Goal: Task Accomplishment & Management: Complete application form

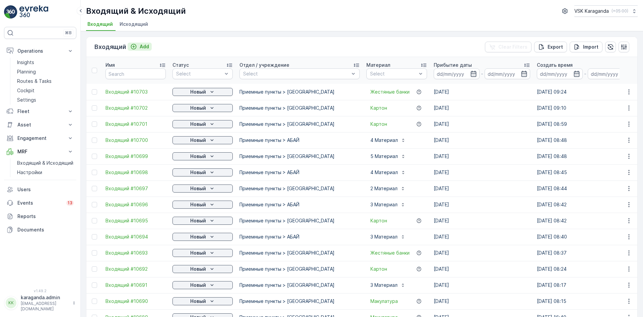
click at [140, 44] on p "Add" at bounding box center [144, 46] width 9 height 7
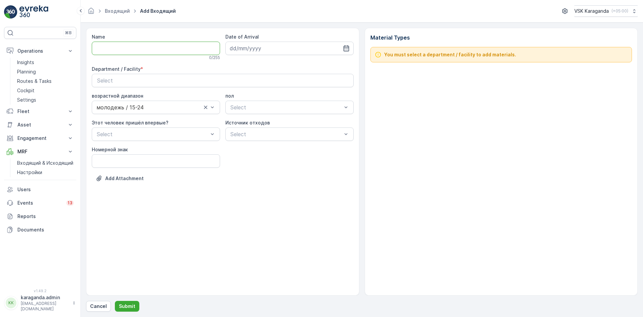
click at [100, 47] on input "Name" at bounding box center [156, 48] width 128 height 13
type input "от [DATE]"
click at [351, 50] on input at bounding box center [290, 48] width 128 height 13
click at [275, 92] on div "3" at bounding box center [273, 90] width 11 height 11
type input "[DATE]"
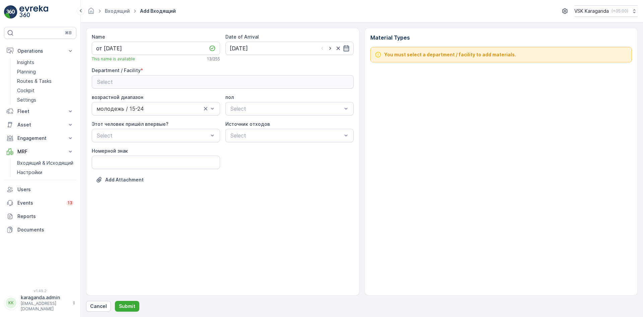
click at [273, 82] on div "Select" at bounding box center [222, 82] width 251 height 8
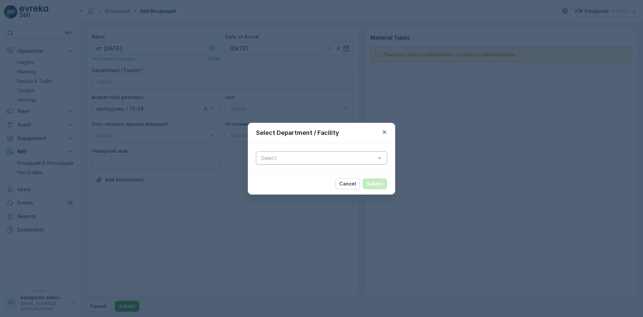
click at [262, 163] on div "Select" at bounding box center [321, 157] width 131 height 13
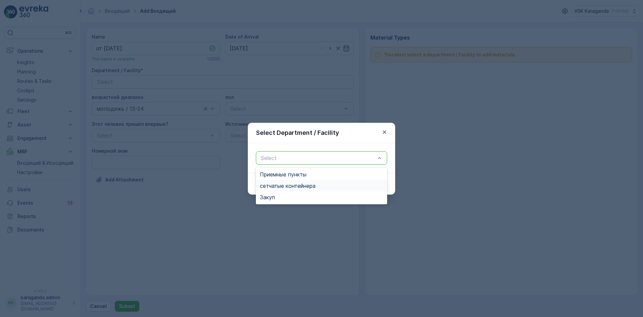
click at [267, 183] on span "сетчатыe контейнера" at bounding box center [288, 186] width 56 height 6
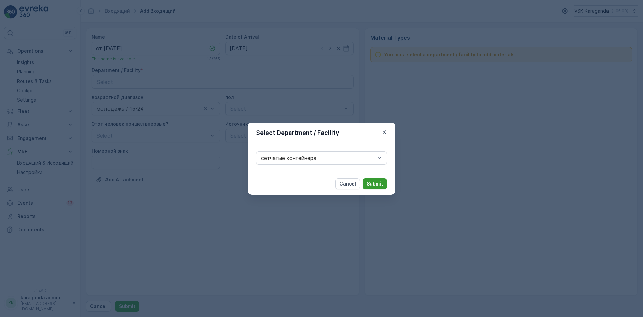
click at [376, 183] on p "Submit" at bounding box center [375, 183] width 16 height 7
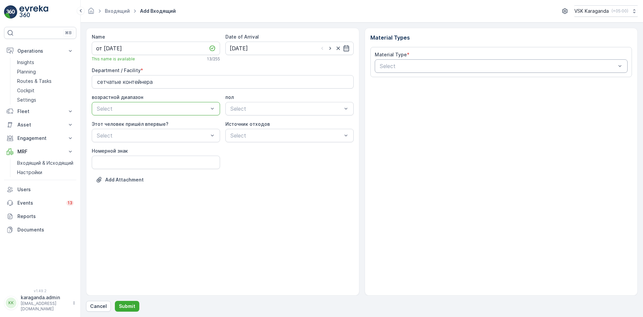
click at [423, 61] on div "Select" at bounding box center [501, 65] width 253 height 13
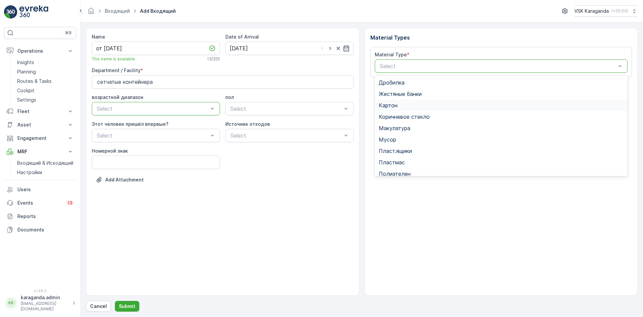
click at [392, 104] on span "Картон" at bounding box center [388, 105] width 19 height 6
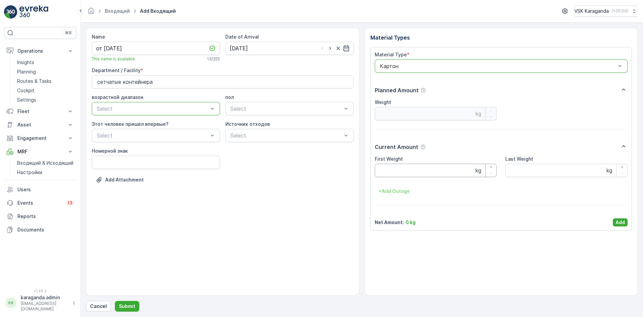
click at [393, 165] on Weight "First Weight" at bounding box center [436, 170] width 122 height 13
type Weight "2212"
click at [623, 223] on p "Add" at bounding box center [620, 222] width 9 height 7
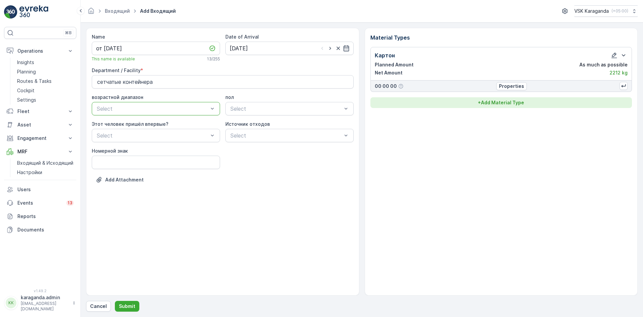
click at [512, 102] on p "+ Add Material Type" at bounding box center [501, 102] width 46 height 7
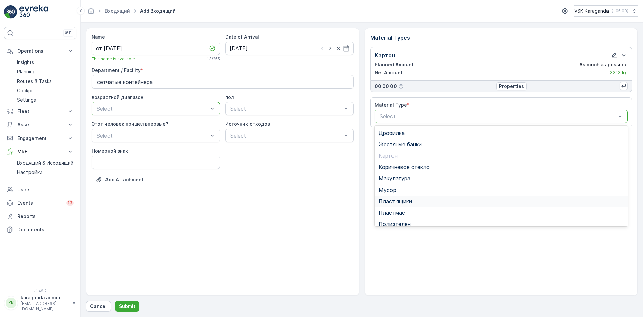
scroll to position [34, 0]
click at [395, 189] on span "Полиэтелен" at bounding box center [395, 190] width 32 height 6
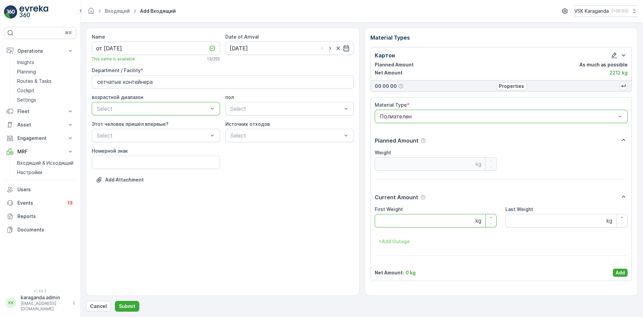
click at [386, 222] on Weight "First Weight" at bounding box center [436, 220] width 122 height 13
type Weight "306"
click at [616, 274] on p "Add" at bounding box center [620, 272] width 9 height 7
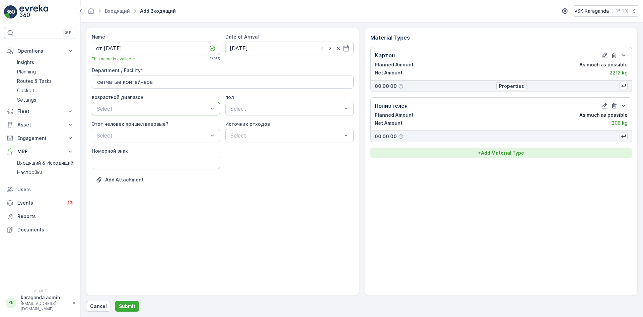
click at [500, 154] on p "+ Add Material Type" at bounding box center [501, 152] width 46 height 7
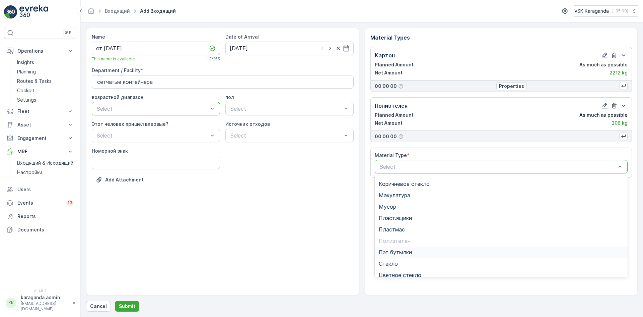
click at [398, 252] on span "Пэт бутылки" at bounding box center [395, 252] width 33 height 6
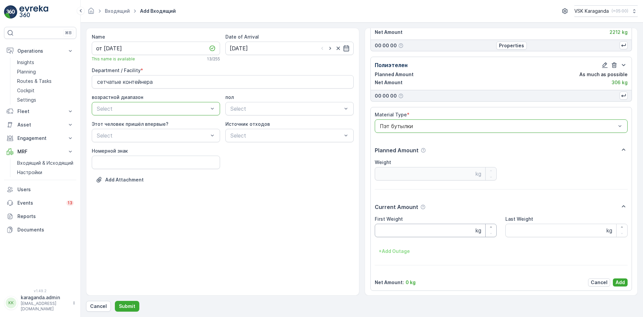
scroll to position [42, 0]
drag, startPoint x: 395, startPoint y: 230, endPoint x: 406, endPoint y: 229, distance: 11.1
click at [395, 232] on Weight "First Weight" at bounding box center [436, 229] width 122 height 13
type Weight "444"
click at [617, 281] on p "Add" at bounding box center [620, 281] width 9 height 7
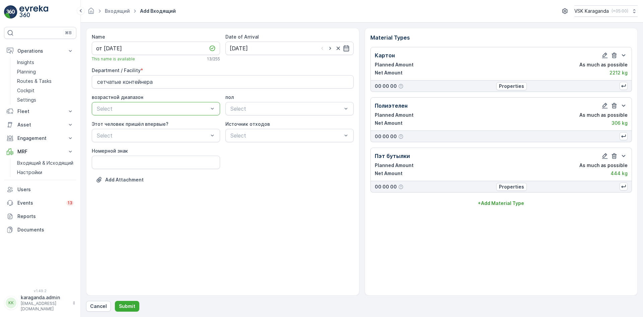
scroll to position [0, 0]
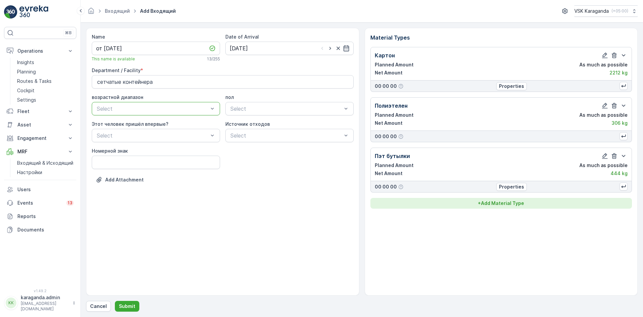
click at [485, 204] on p "+ Add Material Type" at bounding box center [501, 203] width 46 height 7
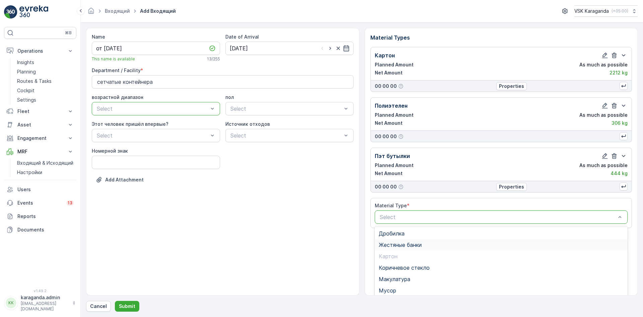
click at [390, 247] on span "Жестяные банки" at bounding box center [400, 245] width 43 height 6
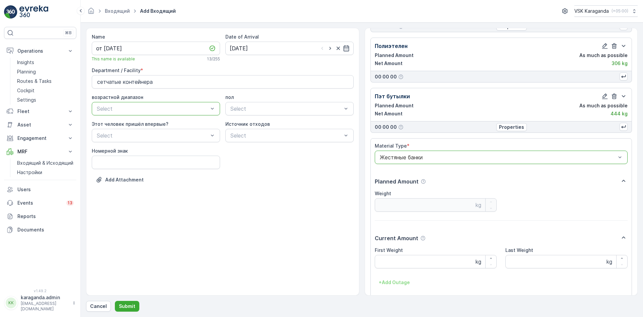
scroll to position [92, 0]
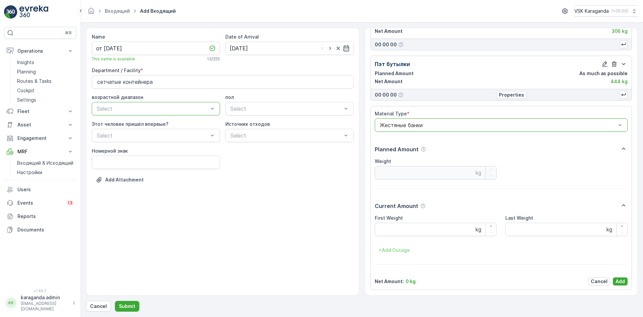
click at [394, 233] on Weight "First Weight" at bounding box center [436, 229] width 122 height 13
type Weight "20"
click at [619, 278] on p "Add" at bounding box center [620, 281] width 9 height 7
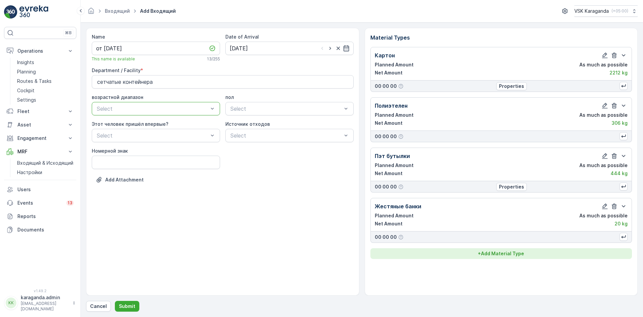
click at [508, 256] on p "+ Add Material Type" at bounding box center [501, 253] width 46 height 7
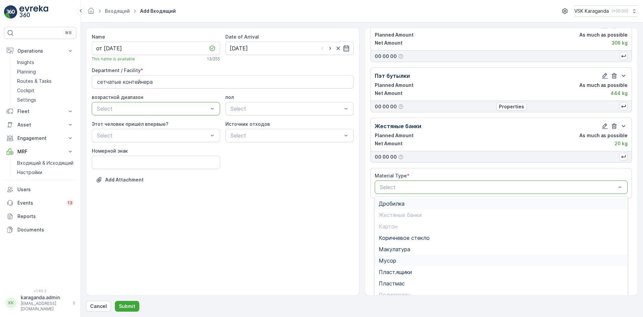
scroll to position [82, 0]
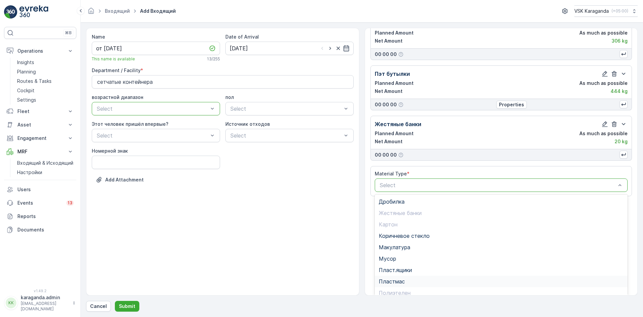
click at [393, 279] on span "Пластмас" at bounding box center [392, 281] width 26 height 6
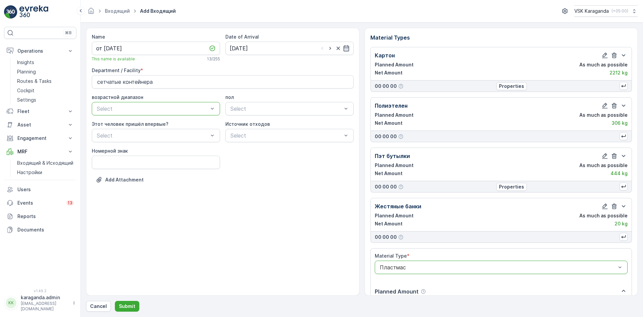
scroll to position [142, 0]
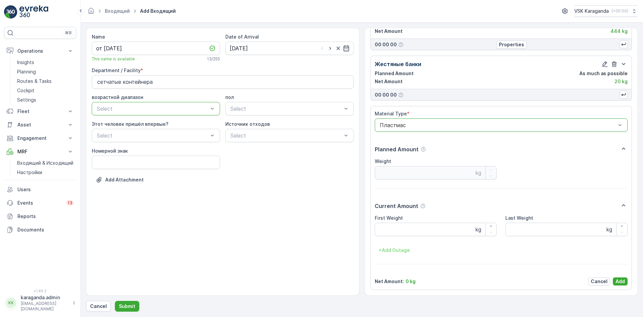
click at [401, 231] on Weight "First Weight" at bounding box center [436, 229] width 122 height 13
type Weight "89.2"
click at [618, 280] on p "Add" at bounding box center [620, 281] width 9 height 7
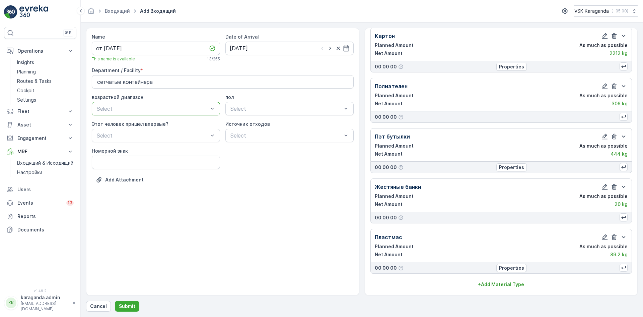
scroll to position [19, 0]
click at [496, 277] on div "Картон Planned Amount As much as possible Net Amount 2212 kg 00 00 00 Propertie…" at bounding box center [502, 158] width 262 height 262
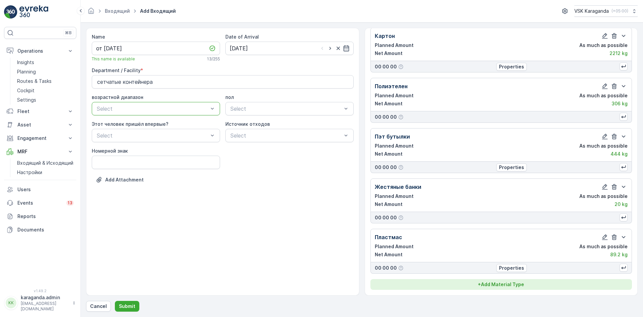
click at [495, 279] on button "+ Add Material Type" at bounding box center [502, 284] width 262 height 11
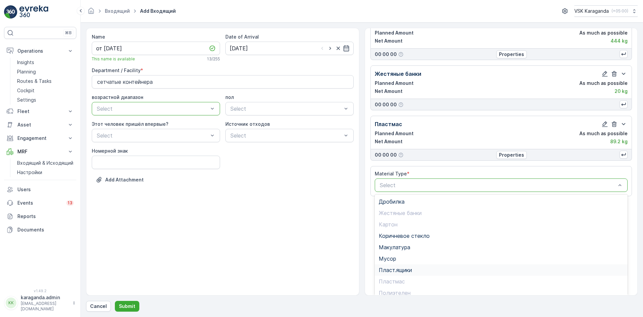
scroll to position [39, 0]
click at [392, 277] on span "Стекло" at bounding box center [388, 276] width 19 height 6
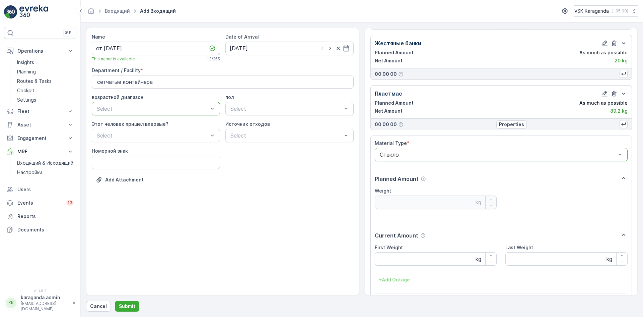
scroll to position [192, 0]
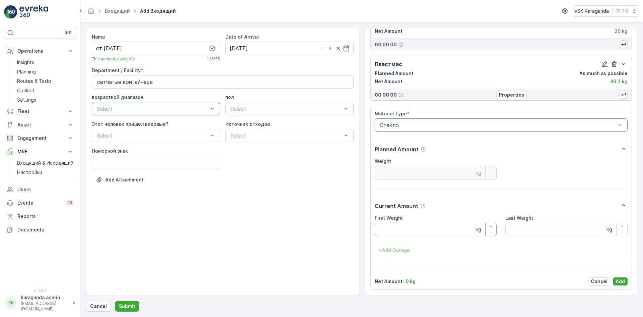
click at [389, 236] on Weight "First Weight" at bounding box center [436, 229] width 122 height 13
type Weight "217"
click at [623, 281] on p "Add" at bounding box center [620, 281] width 9 height 7
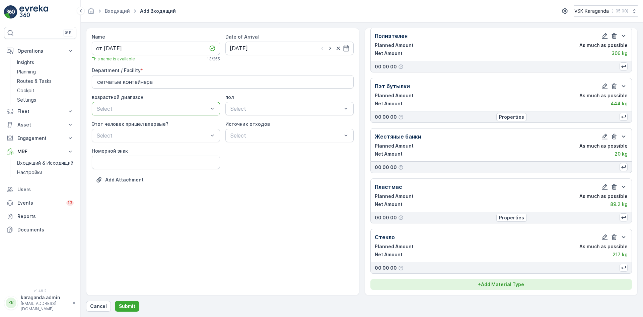
click at [510, 283] on p "+ Add Material Type" at bounding box center [501, 284] width 46 height 7
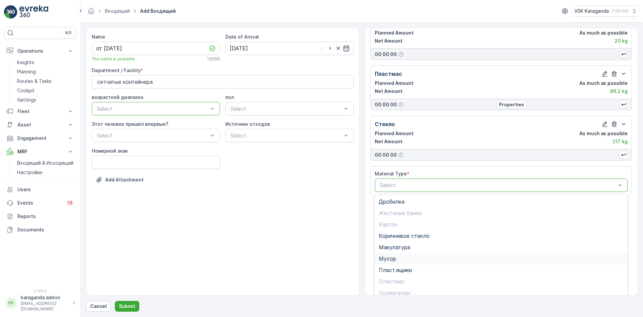
click at [392, 258] on span "Мусор" at bounding box center [387, 258] width 17 height 6
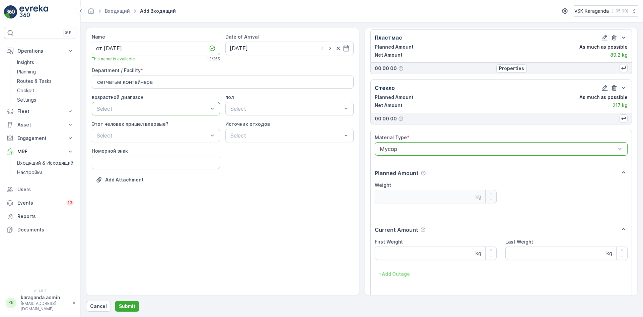
scroll to position [243, 0]
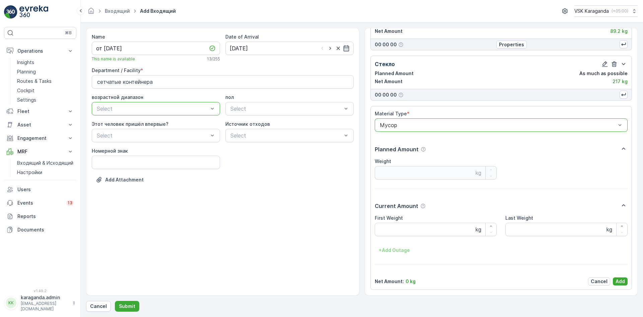
click at [391, 235] on Weight "First Weight" at bounding box center [436, 229] width 122 height 13
type Weight "2405"
click at [617, 279] on p "Add" at bounding box center [620, 281] width 9 height 7
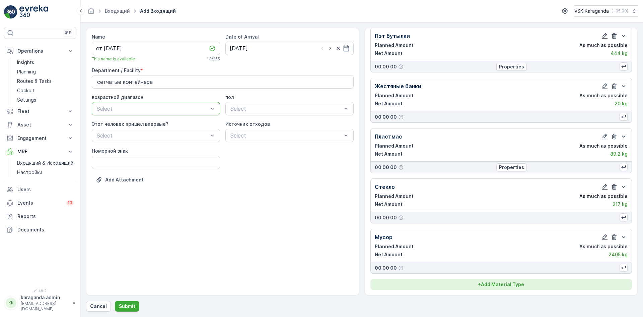
scroll to position [120, 0]
click at [516, 281] on p "+ Add Material Type" at bounding box center [501, 284] width 46 height 7
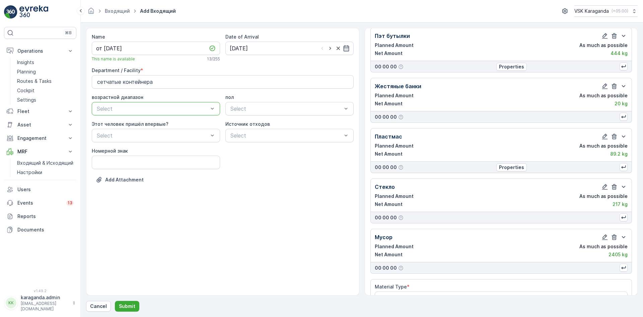
scroll to position [139, 0]
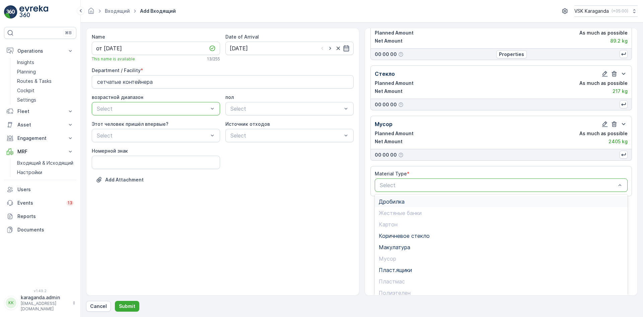
click at [383, 204] on span "Дробилка" at bounding box center [392, 201] width 26 height 6
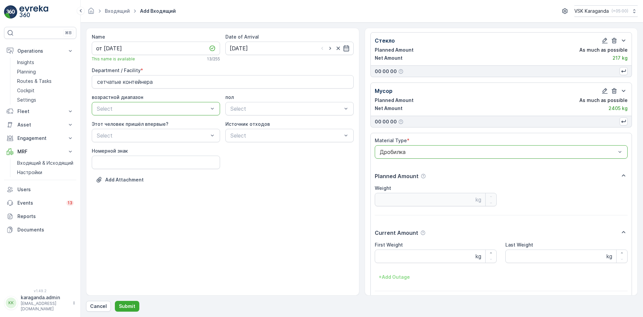
scroll to position [293, 0]
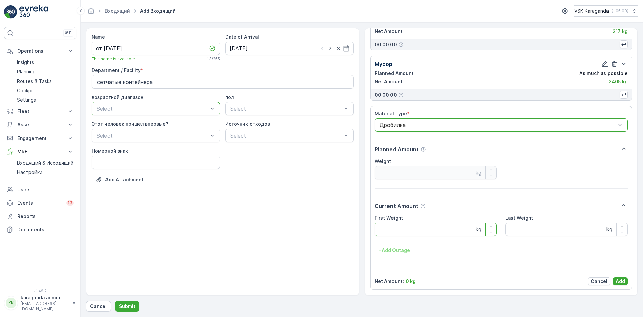
click at [397, 228] on Weight "First Weight" at bounding box center [436, 229] width 122 height 13
type Weight "329"
click at [622, 280] on p "Add" at bounding box center [620, 281] width 9 height 7
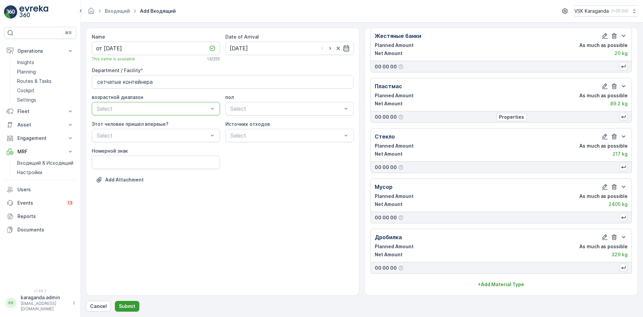
click at [124, 303] on p "Submit" at bounding box center [127, 306] width 16 height 7
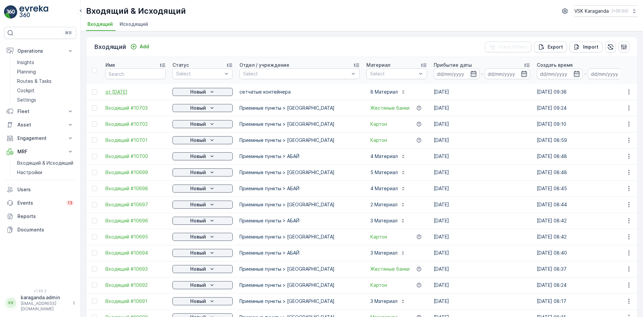
click at [118, 90] on span "от [DATE]" at bounding box center [136, 91] width 60 height 7
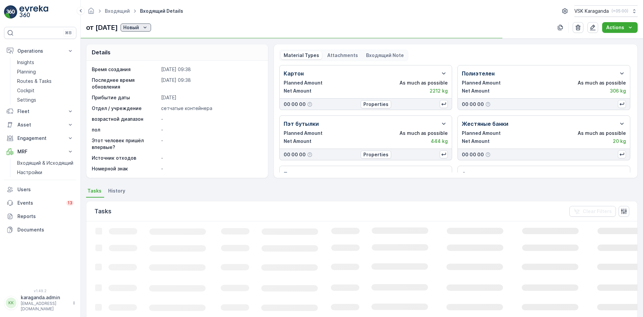
click at [148, 27] on div "Новый" at bounding box center [135, 27] width 25 height 7
click at [151, 47] on span "подтвердить" at bounding box center [154, 47] width 31 height 7
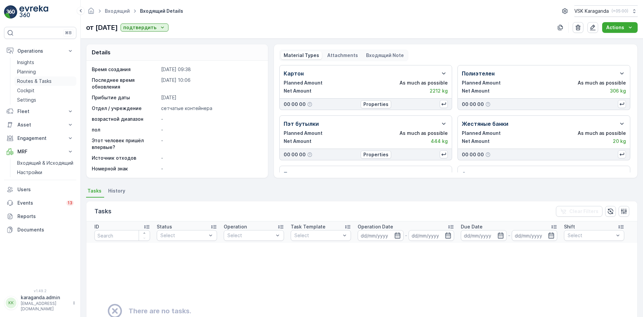
click at [30, 78] on p "Routes & Tasks" at bounding box center [34, 81] width 35 height 7
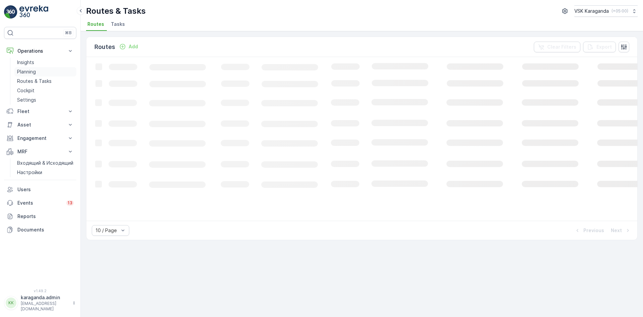
click at [30, 72] on p "Planning" at bounding box center [26, 71] width 19 height 7
click at [174, 24] on span "Service Points" at bounding box center [171, 24] width 34 height 7
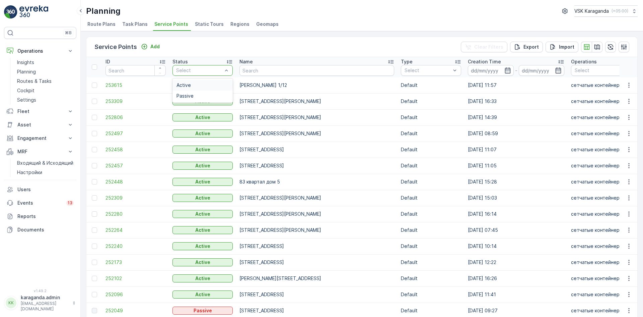
click at [195, 84] on div "Active" at bounding box center [203, 84] width 52 height 5
click at [199, 94] on td "Active" at bounding box center [202, 101] width 67 height 16
click at [196, 99] on div "Passive" at bounding box center [203, 95] width 60 height 11
click at [255, 73] on input "text" at bounding box center [317, 70] width 155 height 11
type input "шахтеров 82"
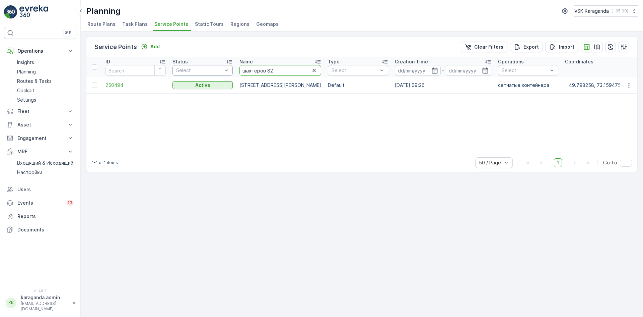
drag, startPoint x: 277, startPoint y: 66, endPoint x: 214, endPoint y: 66, distance: 63.0
click at [214, 66] on tr "ID Status Select Name шахтеров 82 Type Select Creation Time - Operations Select…" at bounding box center [589, 67] width 1007 height 20
type input "республики"
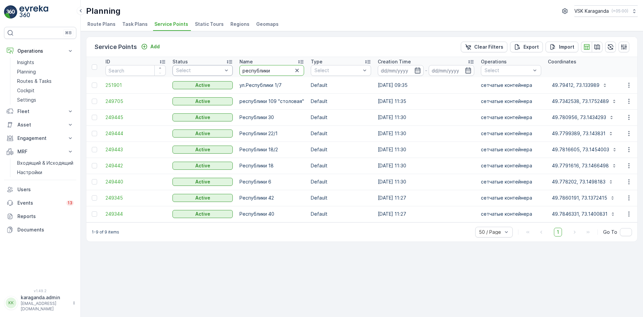
drag, startPoint x: 274, startPoint y: 73, endPoint x: 187, endPoint y: 72, distance: 87.5
type input "дружбы"
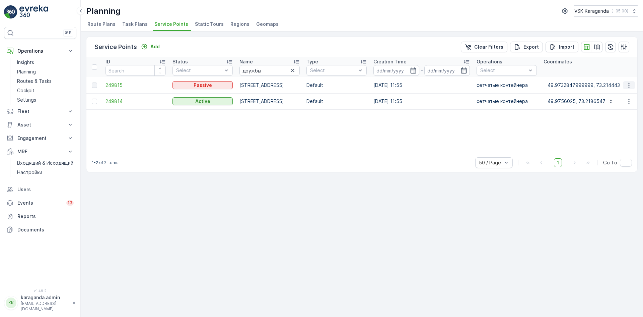
click at [629, 83] on icon "button" at bounding box center [629, 84] width 1 height 5
click at [95, 86] on div at bounding box center [94, 84] width 5 height 5
click at [275, 73] on input "дружбы" at bounding box center [270, 70] width 60 height 11
type input "д"
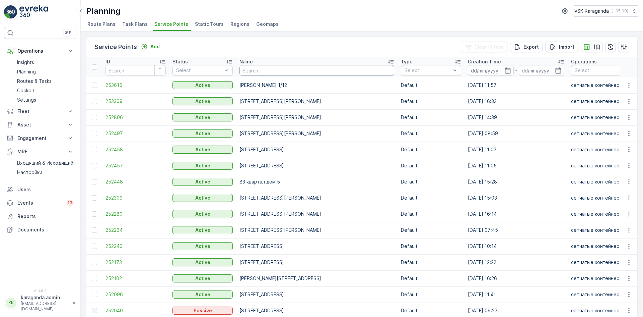
click at [247, 66] on input "text" at bounding box center [317, 70] width 155 height 11
type input "Ерубаева 44"
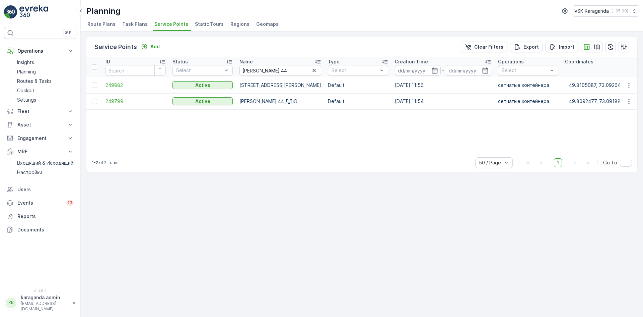
drag, startPoint x: 92, startPoint y: 100, endPoint x: 99, endPoint y: 100, distance: 6.4
click at [92, 100] on div at bounding box center [94, 101] width 5 height 5
click at [92, 99] on input "checkbox" at bounding box center [92, 99] width 0 height 0
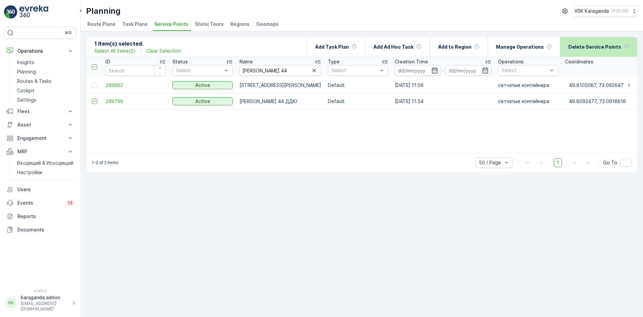
click at [595, 44] on p "Delete Service Points" at bounding box center [595, 47] width 53 height 7
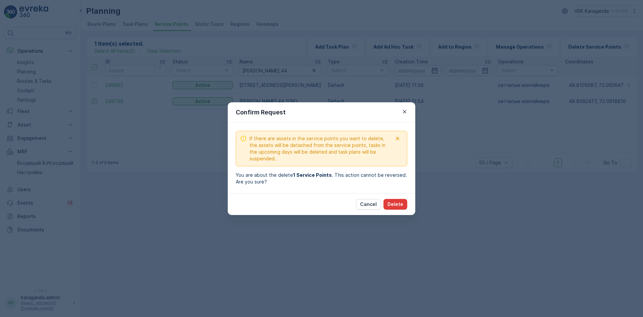
click at [401, 203] on p "Delete" at bounding box center [396, 204] width 16 height 7
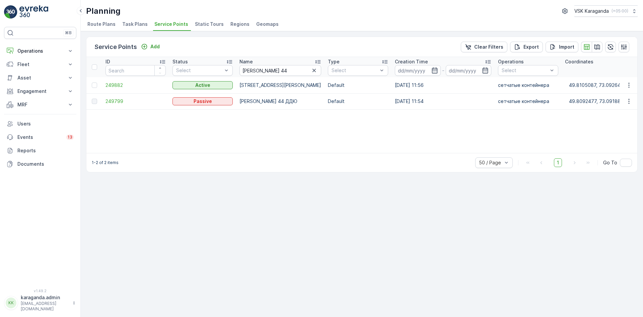
click at [168, 21] on span "Service Points" at bounding box center [171, 24] width 34 height 7
click at [274, 73] on input "[PERSON_NAME] 44" at bounding box center [281, 70] width 82 height 11
type input "[PERSON_NAME]"
type input "попова"
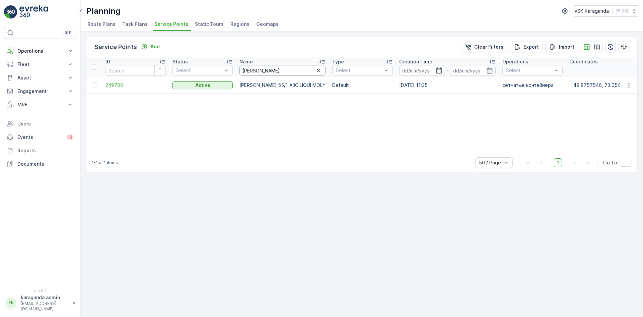
click at [271, 69] on input "попова" at bounding box center [283, 70] width 86 height 11
type input "[STREET_ADDRESS]"
click at [93, 84] on div at bounding box center [94, 84] width 5 height 5
click at [92, 82] on input "checkbox" at bounding box center [92, 82] width 0 height 0
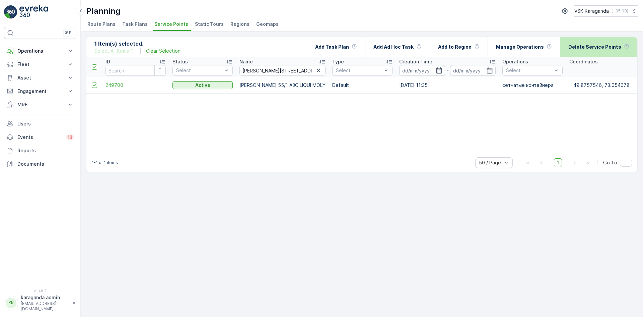
click at [592, 43] on div "Delete Service Points" at bounding box center [599, 47] width 61 height 20
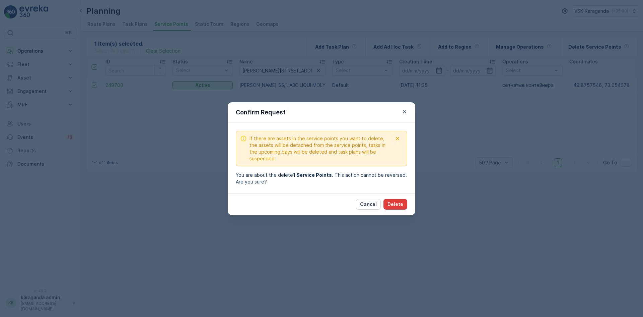
click at [394, 203] on p "Delete" at bounding box center [396, 204] width 16 height 7
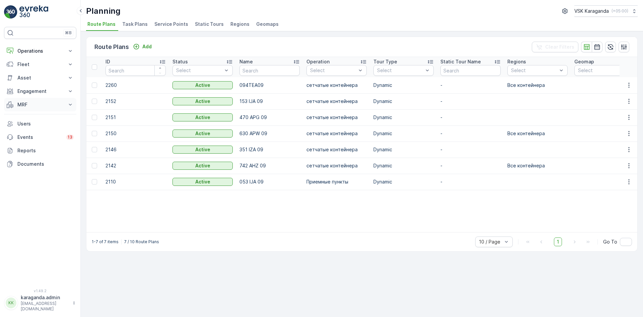
drag, startPoint x: 23, startPoint y: 104, endPoint x: 25, endPoint y: 111, distance: 7.3
click at [22, 104] on p "MRF" at bounding box center [40, 104] width 46 height 7
click at [26, 114] on p "Входящий & Исходящий" at bounding box center [45, 116] width 56 height 7
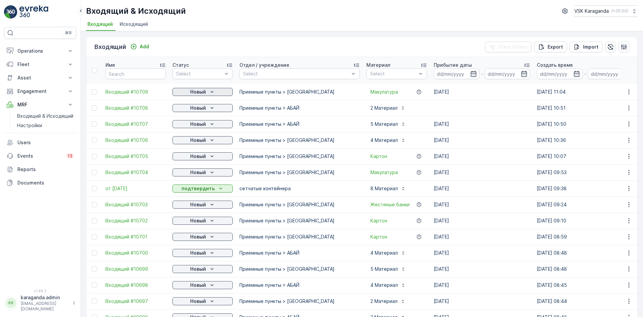
click at [205, 90] on p "Новый" at bounding box center [198, 91] width 16 height 7
click at [201, 109] on span "подтвердить" at bounding box center [192, 111] width 31 height 7
click at [201, 109] on p "Новый" at bounding box center [198, 108] width 16 height 7
click at [201, 125] on span "подтвердить" at bounding box center [192, 127] width 31 height 7
click at [201, 125] on p "Новый" at bounding box center [198, 124] width 16 height 7
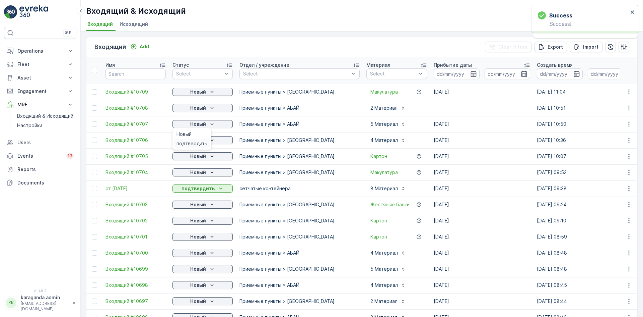
click at [199, 142] on span "подтвердить" at bounding box center [192, 143] width 31 height 7
click at [118, 108] on span "Входящий #10708" at bounding box center [136, 108] width 60 height 7
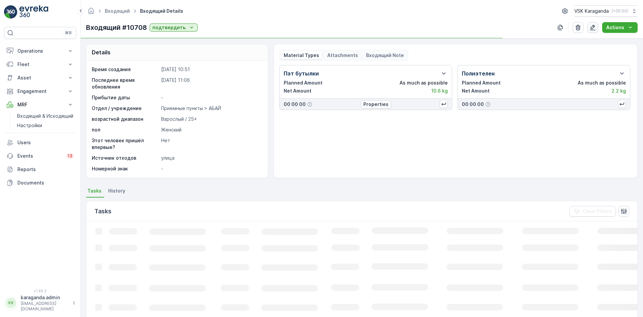
click at [594, 26] on icon "button" at bounding box center [593, 28] width 6 height 6
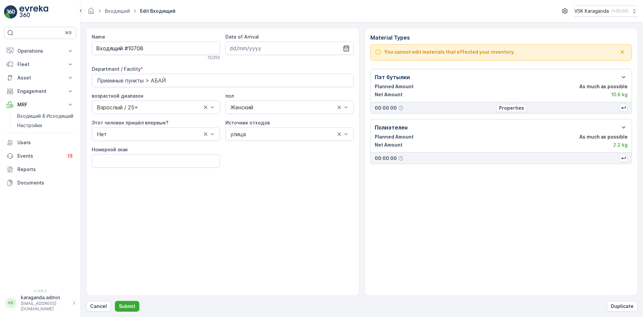
click at [345, 51] on icon "button" at bounding box center [346, 48] width 7 height 7
click at [271, 95] on div "3" at bounding box center [273, 90] width 11 height 11
type input "[DATE]"
click at [120, 305] on p "Submit" at bounding box center [127, 306] width 16 height 7
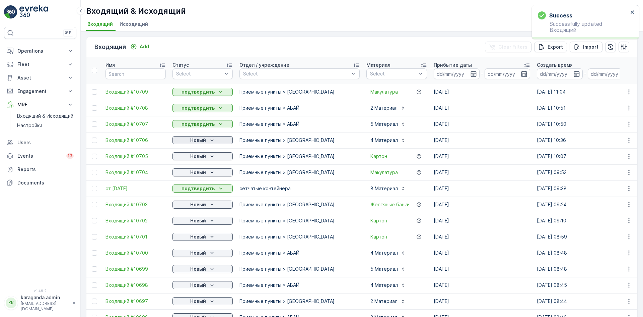
click at [201, 141] on p "Новый" at bounding box center [198, 140] width 16 height 7
click at [197, 155] on div "подтвердить" at bounding box center [192, 159] width 36 height 9
click at [209, 157] on icon "Новый" at bounding box center [212, 156] width 7 height 7
click at [204, 174] on span "подтвердить" at bounding box center [192, 175] width 31 height 7
click at [209, 174] on icon "Новый" at bounding box center [212, 172] width 7 height 7
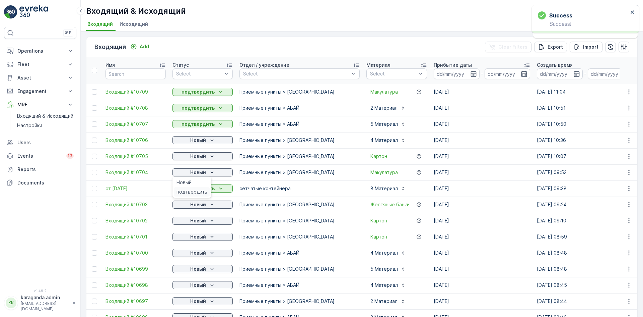
click at [202, 191] on span "подтвердить" at bounding box center [192, 191] width 31 height 7
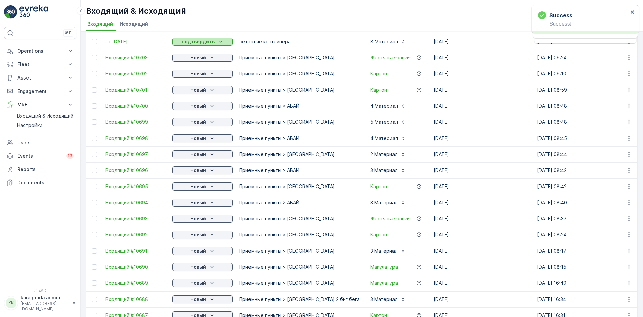
scroll to position [101, 0]
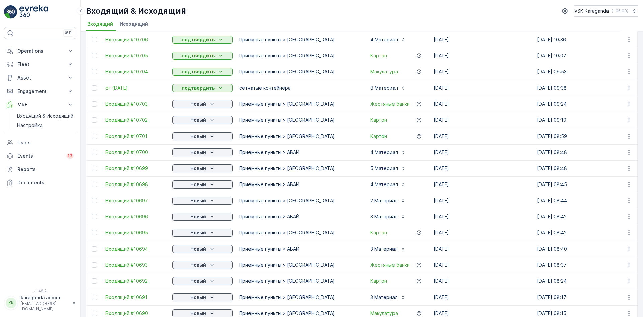
click at [122, 106] on span "Входящий #10703" at bounding box center [136, 104] width 60 height 7
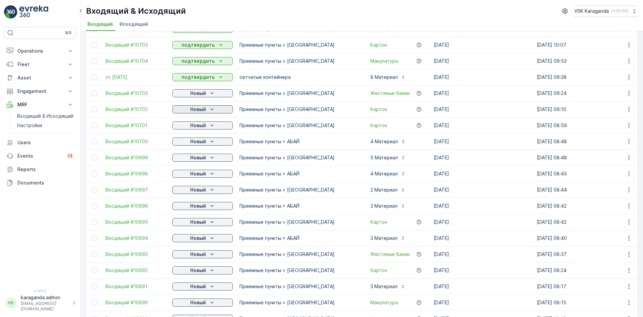
scroll to position [134, 0]
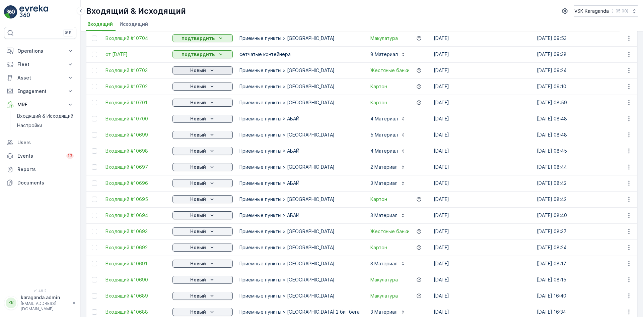
click at [203, 69] on p "Новый" at bounding box center [198, 70] width 16 height 7
click at [197, 88] on span "подтвердить" at bounding box center [192, 89] width 31 height 7
click at [202, 87] on p "Новый" at bounding box center [198, 86] width 16 height 7
click at [198, 108] on span "подтвердить" at bounding box center [192, 106] width 31 height 7
click at [201, 105] on p "Новый" at bounding box center [198, 102] width 16 height 7
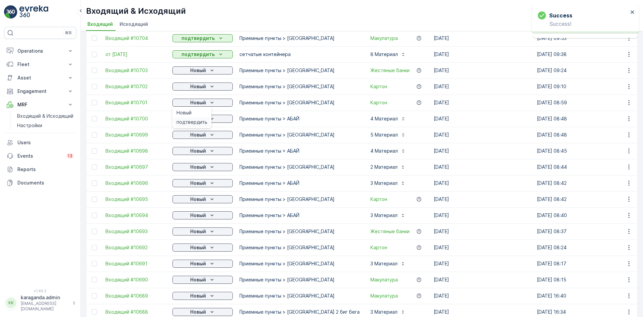
click at [201, 123] on span "подтвердить" at bounding box center [192, 122] width 31 height 7
click at [206, 119] on div "Новый" at bounding box center [202, 118] width 55 height 7
click at [197, 139] on div "Новый" at bounding box center [203, 134] width 60 height 9
click at [197, 135] on p "Новый" at bounding box center [198, 134] width 16 height 7
click at [193, 168] on span "подтвердить" at bounding box center [192, 170] width 31 height 7
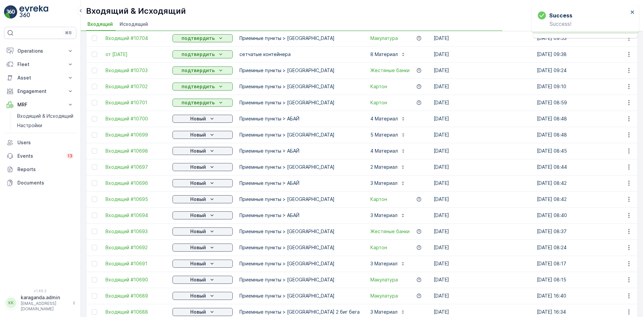
click at [193, 168] on p "Новый" at bounding box center [198, 167] width 16 height 7
click at [193, 187] on span "подтвердить" at bounding box center [192, 186] width 31 height 7
click at [203, 183] on p "Новый" at bounding box center [198, 183] width 16 height 7
click at [201, 198] on p "Новый" at bounding box center [198, 199] width 16 height 7
click at [198, 219] on span "подтвердить" at bounding box center [192, 218] width 31 height 7
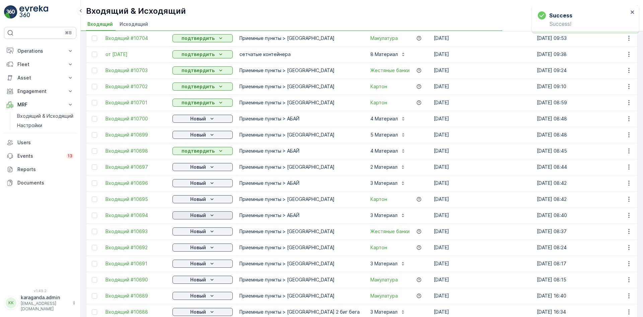
click at [207, 212] on div "Новый" at bounding box center [202, 215] width 55 height 7
click at [203, 235] on span "подтвердить" at bounding box center [192, 234] width 31 height 7
click at [206, 235] on button "Новый" at bounding box center [203, 231] width 60 height 8
click at [198, 247] on div "подтвердить" at bounding box center [192, 250] width 36 height 9
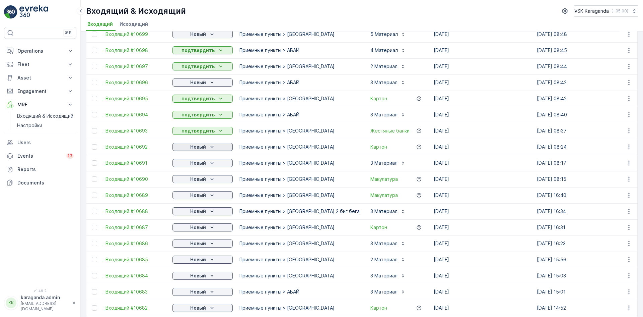
click at [206, 148] on p "Новый" at bounding box center [198, 146] width 16 height 7
click at [199, 166] on span "подтвердить" at bounding box center [192, 166] width 31 height 7
click at [204, 163] on p "Новый" at bounding box center [198, 163] width 16 height 7
click at [193, 183] on span "подтвердить" at bounding box center [192, 182] width 31 height 7
click at [202, 180] on p "Новый" at bounding box center [198, 179] width 16 height 7
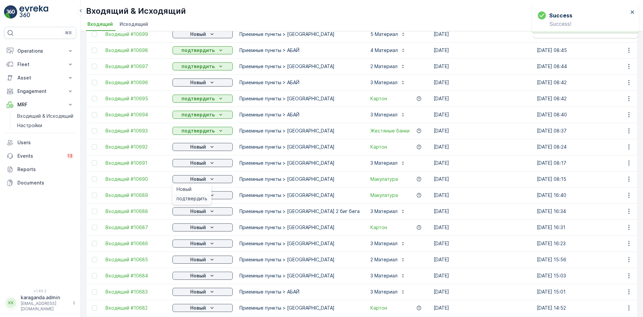
click at [194, 199] on span "подтвердить" at bounding box center [192, 198] width 31 height 7
click at [200, 196] on p "Новый" at bounding box center [198, 195] width 16 height 7
click at [194, 214] on p "Новый" at bounding box center [198, 211] width 16 height 7
click at [204, 211] on p "Новый" at bounding box center [198, 211] width 16 height 7
click at [197, 233] on span "подтвердить" at bounding box center [192, 230] width 31 height 7
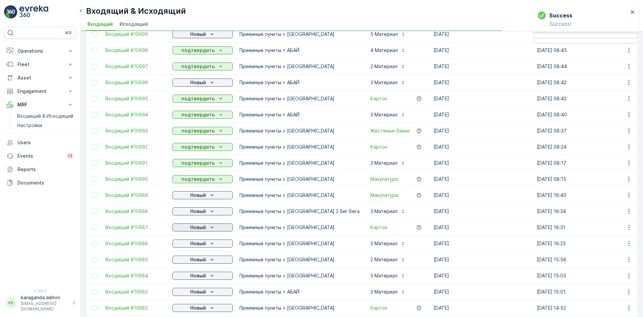
click at [201, 228] on p "Новый" at bounding box center [198, 227] width 16 height 7
click at [198, 243] on span "подтвердить" at bounding box center [192, 246] width 31 height 7
click at [204, 244] on p "Новый" at bounding box center [198, 243] width 16 height 7
click at [197, 260] on span "подтвердить" at bounding box center [192, 262] width 31 height 7
click at [194, 276] on span "подтвердить" at bounding box center [192, 278] width 31 height 7
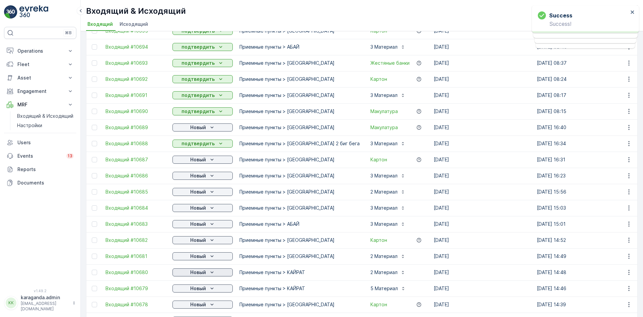
scroll to position [369, 0]
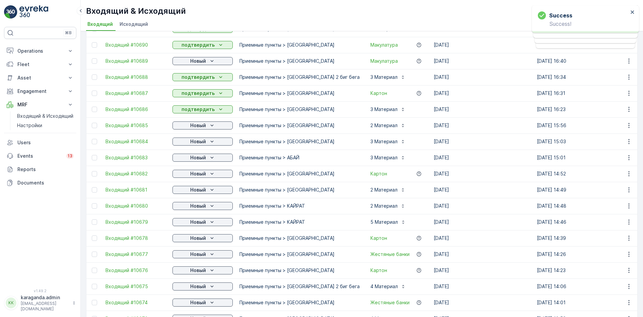
click at [202, 206] on p "Новый" at bounding box center [198, 205] width 16 height 7
click at [198, 222] on span "подтвердить" at bounding box center [192, 225] width 31 height 7
click at [205, 221] on p "Новый" at bounding box center [198, 221] width 16 height 7
click at [201, 239] on span "подтвердить" at bounding box center [192, 241] width 31 height 7
click at [201, 239] on p "Новый" at bounding box center [198, 238] width 16 height 7
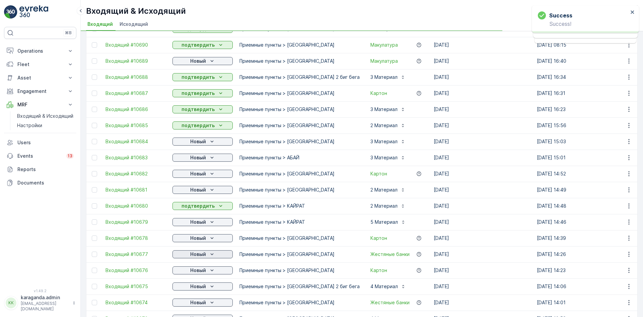
click at [203, 254] on p "Новый" at bounding box center [198, 254] width 16 height 7
click at [195, 272] on span "подтвердить" at bounding box center [192, 273] width 31 height 7
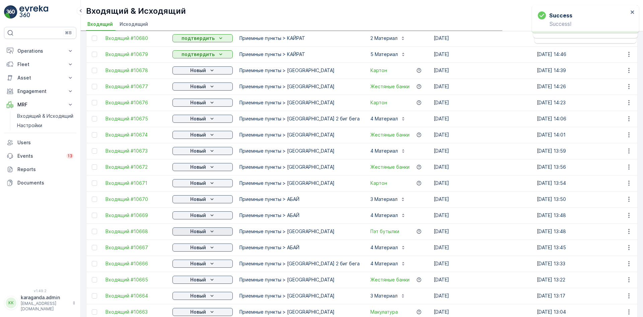
click at [201, 233] on p "Новый" at bounding box center [198, 231] width 16 height 7
click at [195, 248] on span "подтвердить" at bounding box center [192, 250] width 31 height 7
click at [201, 250] on p "Новый" at bounding box center [198, 247] width 16 height 7
click at [196, 264] on span "подтвердить" at bounding box center [192, 266] width 31 height 7
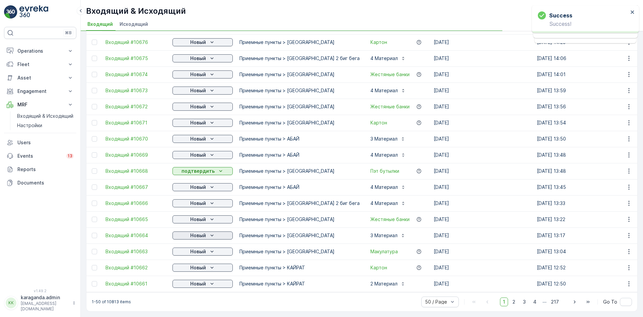
click at [209, 232] on icon "Новый" at bounding box center [212, 235] width 7 height 7
click at [205, 249] on p "Новый" at bounding box center [198, 251] width 16 height 7
drag, startPoint x: 204, startPoint y: 263, endPoint x: 204, endPoint y: 267, distance: 3.7
click at [204, 264] on div "подтвердить" at bounding box center [192, 267] width 36 height 9
click at [206, 265] on p "Новый" at bounding box center [198, 267] width 16 height 7
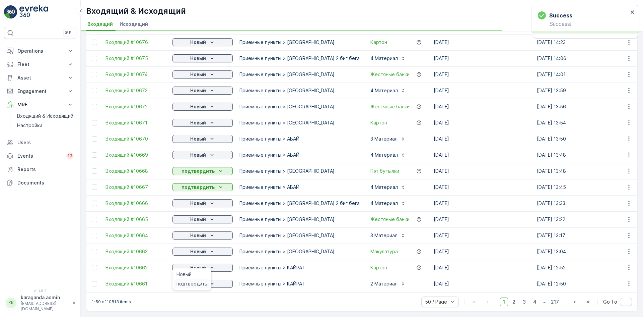
click at [203, 282] on span "подтвердить" at bounding box center [192, 283] width 31 height 7
click at [214, 280] on icon "Новый" at bounding box center [212, 283] width 7 height 7
click at [201, 298] on span "подтвердить" at bounding box center [192, 299] width 31 height 7
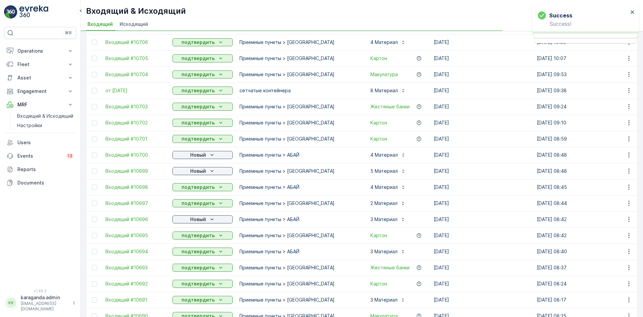
scroll to position [101, 0]
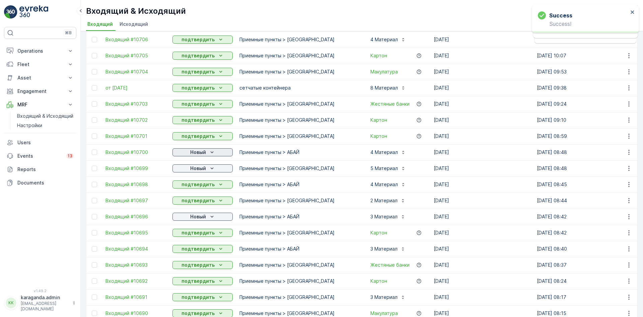
click at [204, 152] on p "Новый" at bounding box center [198, 152] width 16 height 7
click at [197, 170] on span "подтвердить" at bounding box center [192, 171] width 31 height 7
click at [202, 170] on p "Новый" at bounding box center [198, 168] width 16 height 7
click at [199, 187] on span "подтвердить" at bounding box center [192, 187] width 31 height 7
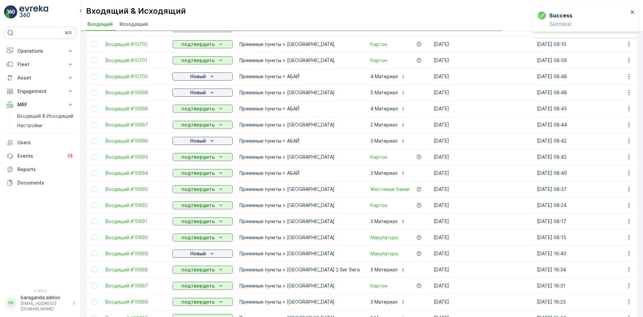
scroll to position [201, 0]
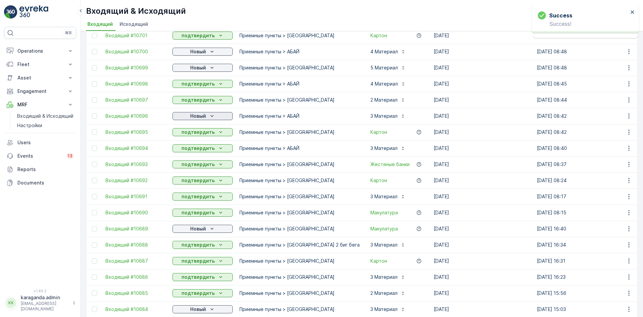
click at [208, 116] on div "Новый" at bounding box center [202, 116] width 55 height 7
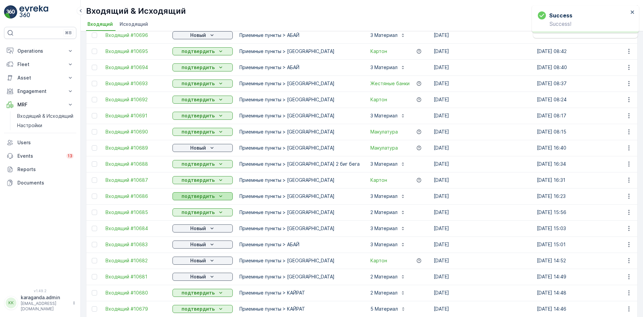
scroll to position [302, 0]
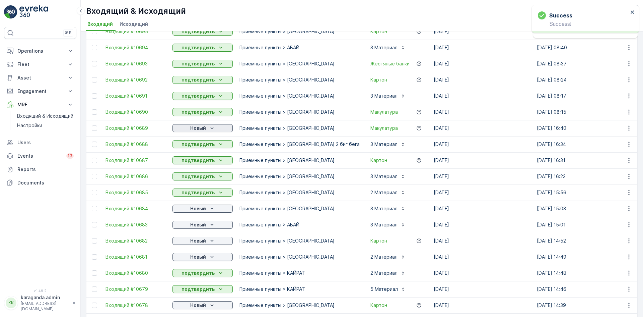
click at [205, 131] on p "Новый" at bounding box center [198, 128] width 16 height 7
click at [198, 146] on span "подтвердить" at bounding box center [192, 147] width 31 height 7
click at [202, 207] on p "Новый" at bounding box center [198, 208] width 16 height 7
click at [196, 226] on span "подтвердить" at bounding box center [192, 228] width 31 height 7
click at [204, 226] on p "Новый" at bounding box center [198, 224] width 16 height 7
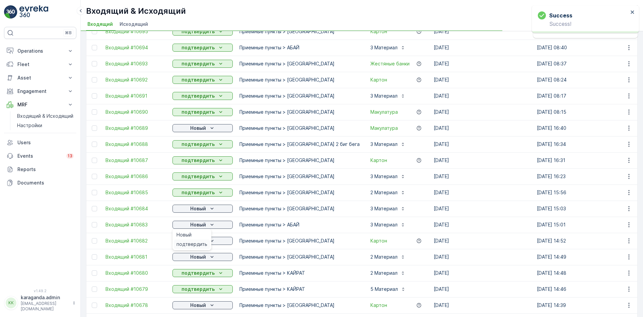
click at [201, 241] on span "подтвердить" at bounding box center [192, 244] width 31 height 7
click at [208, 241] on div "Новый" at bounding box center [202, 240] width 55 height 7
click at [206, 256] on div "Новый" at bounding box center [202, 256] width 55 height 7
click at [206, 254] on p "Новый" at bounding box center [198, 256] width 16 height 7
click at [196, 274] on span "подтвердить" at bounding box center [192, 276] width 31 height 7
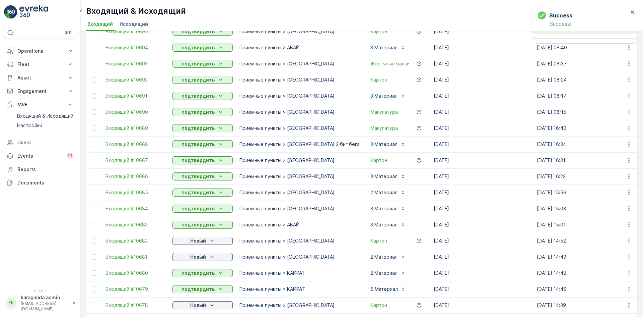
scroll to position [469, 0]
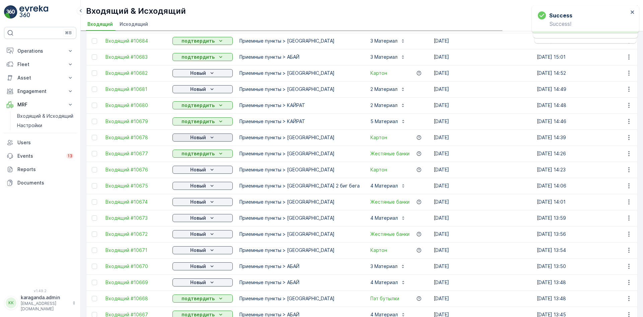
click at [200, 139] on p "Новый" at bounding box center [198, 137] width 16 height 7
click at [199, 154] on p "подтвердить" at bounding box center [198, 153] width 33 height 7
click at [210, 171] on icon "Новый" at bounding box center [212, 169] width 7 height 7
click at [194, 188] on span "подтвердить" at bounding box center [192, 189] width 31 height 7
click at [210, 187] on icon "Новый" at bounding box center [212, 185] width 7 height 7
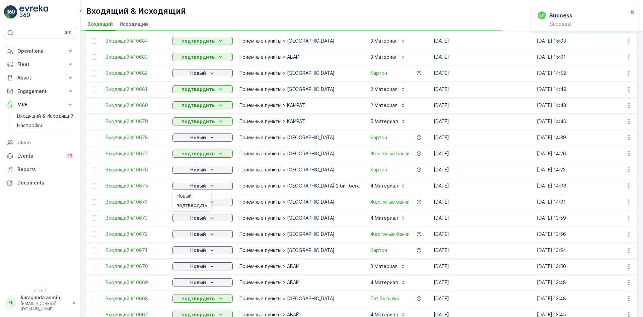
click at [200, 201] on div "подтвердить" at bounding box center [192, 204] width 36 height 9
click at [212, 200] on icon "Новый" at bounding box center [212, 201] width 7 height 7
click at [195, 220] on span "подтвердить" at bounding box center [192, 221] width 31 height 7
drag, startPoint x: 208, startPoint y: 219, endPoint x: 206, endPoint y: 222, distance: 3.6
click at [208, 219] on div "Новый" at bounding box center [202, 217] width 55 height 7
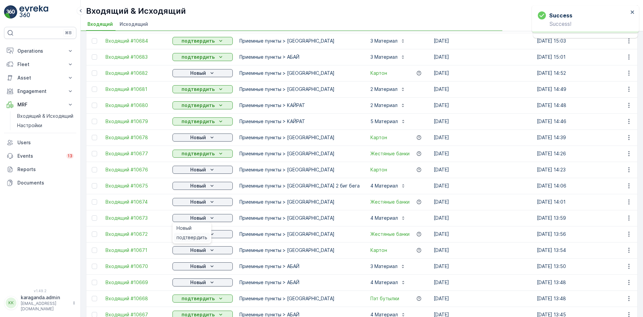
click at [197, 236] on span "подтвердить" at bounding box center [192, 237] width 31 height 7
click at [212, 234] on icon "Новый" at bounding box center [211, 234] width 3 height 2
click at [200, 253] on span "подтвердить" at bounding box center [192, 253] width 31 height 7
click at [210, 249] on icon "Новый" at bounding box center [212, 250] width 7 height 7
click at [196, 265] on div "подтвердить" at bounding box center [192, 269] width 36 height 9
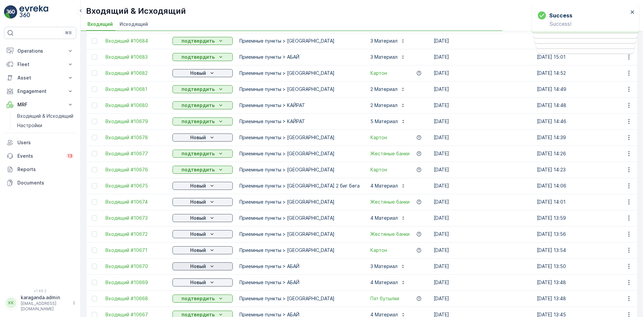
click at [205, 264] on p "Новый" at bounding box center [198, 266] width 16 height 7
click at [195, 285] on span "подтвердить" at bounding box center [192, 285] width 31 height 7
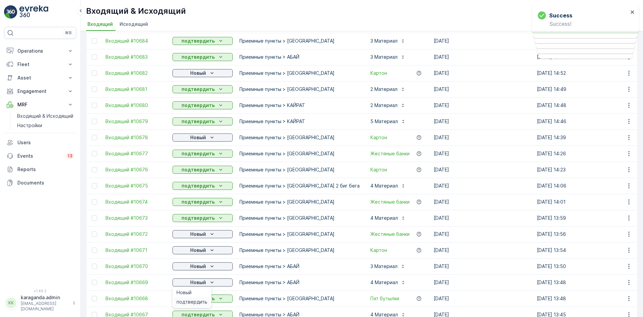
click at [195, 299] on span "подтвердить" at bounding box center [192, 301] width 31 height 7
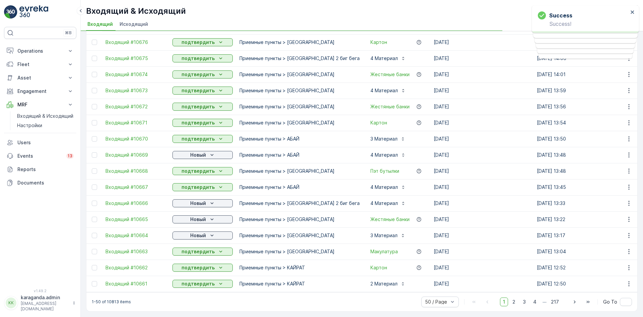
scroll to position [600, 0]
click at [203, 200] on p "Новый" at bounding box center [198, 203] width 16 height 7
click at [198, 215] on div "подтвердить" at bounding box center [192, 218] width 36 height 9
click at [205, 216] on p "Новый" at bounding box center [198, 219] width 16 height 7
click at [205, 232] on p "Новый" at bounding box center [198, 235] width 16 height 7
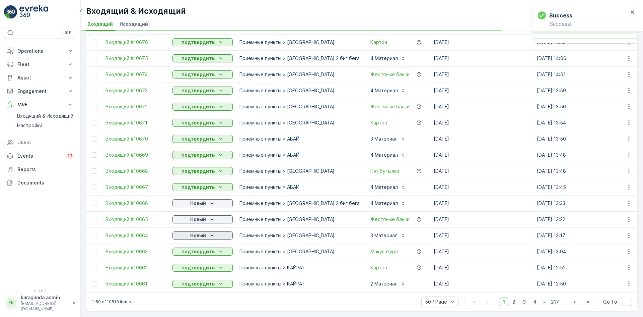
click at [206, 232] on div "Новый" at bounding box center [202, 235] width 55 height 7
click at [199, 250] on span "подтвердить" at bounding box center [192, 251] width 31 height 7
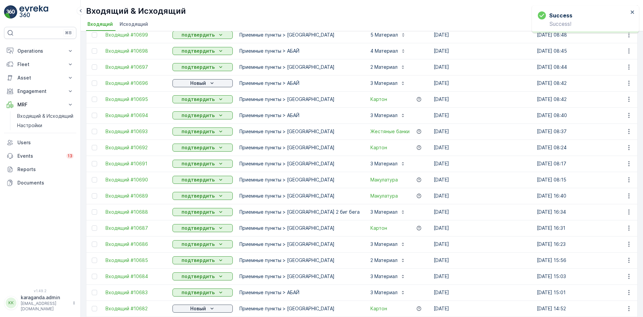
scroll to position [235, 0]
click at [202, 81] on p "Новый" at bounding box center [198, 82] width 16 height 7
click at [198, 99] on span "подтвердить" at bounding box center [192, 102] width 31 height 7
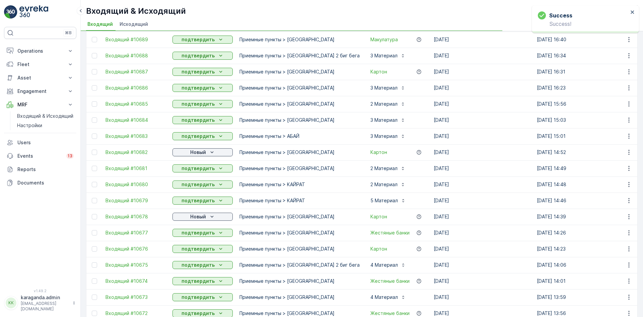
scroll to position [402, 0]
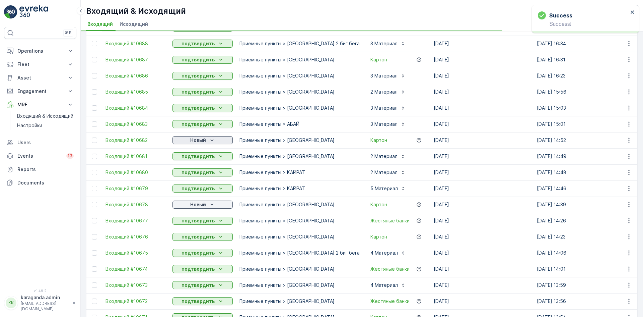
click at [207, 140] on div "Новый" at bounding box center [202, 140] width 55 height 7
click at [205, 157] on span "подтвердить" at bounding box center [192, 159] width 31 height 7
drag, startPoint x: 202, startPoint y: 203, endPoint x: 202, endPoint y: 207, distance: 4.1
click at [202, 203] on p "Новый" at bounding box center [198, 204] width 16 height 7
click at [198, 225] on span "подтвердить" at bounding box center [192, 223] width 31 height 7
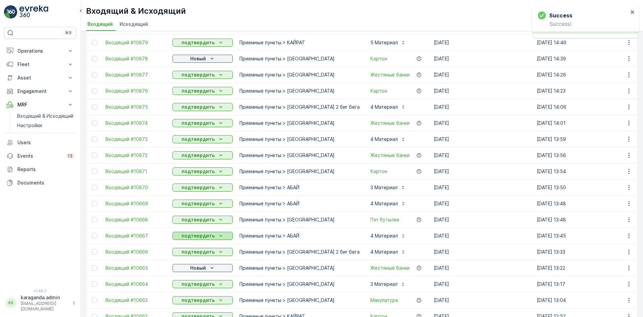
scroll to position [570, 0]
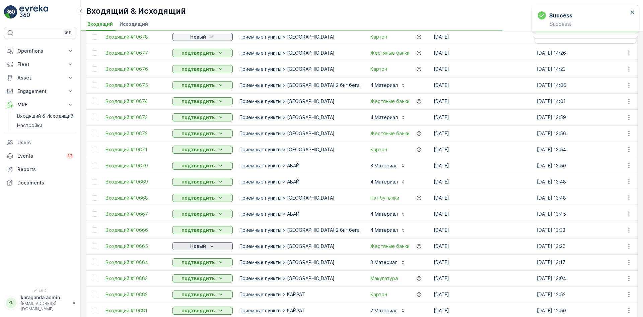
click at [201, 243] on p "Новый" at bounding box center [198, 246] width 16 height 7
click at [194, 262] on span "подтвердить" at bounding box center [192, 265] width 31 height 7
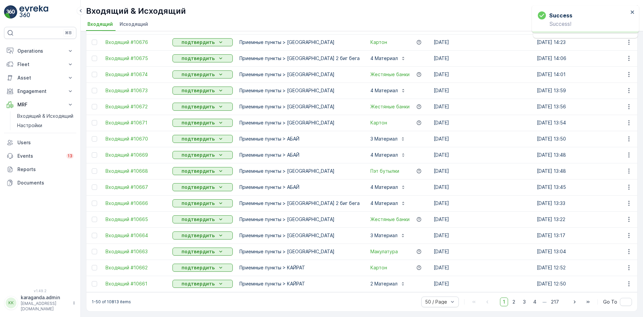
scroll to position [600, 0]
click at [515, 301] on span "2" at bounding box center [514, 301] width 9 height 9
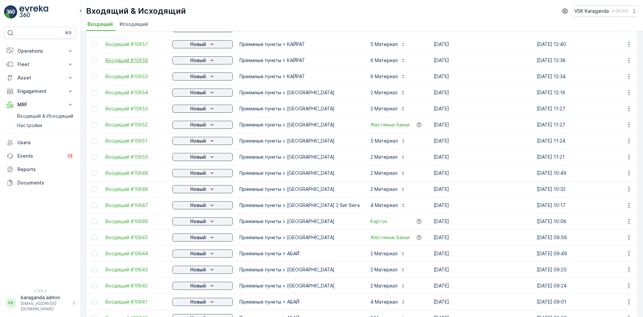
scroll to position [30, 0]
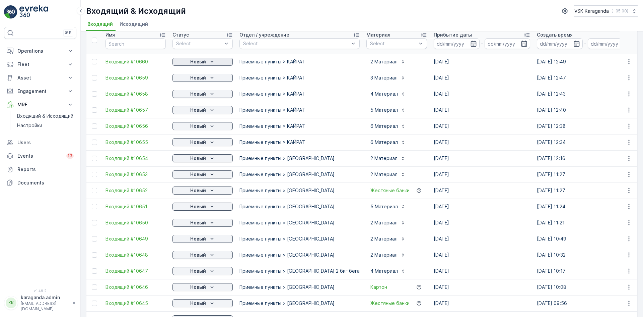
click at [214, 62] on icon "Новый" at bounding box center [212, 61] width 7 height 7
click at [198, 78] on span "подтвердить" at bounding box center [192, 81] width 31 height 7
click at [200, 79] on p "Новый" at bounding box center [198, 77] width 16 height 7
click at [198, 96] on span "подтвердить" at bounding box center [192, 97] width 31 height 7
click at [206, 94] on div "Новый" at bounding box center [202, 93] width 55 height 7
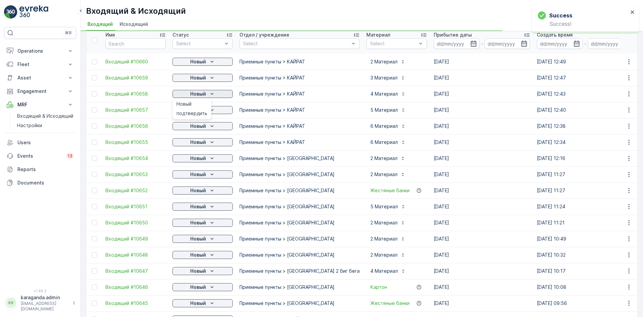
click at [201, 113] on span "подтвердить" at bounding box center [192, 113] width 31 height 7
click at [211, 111] on icon "Новый" at bounding box center [212, 110] width 7 height 7
click at [203, 127] on span "подтвердить" at bounding box center [192, 129] width 31 height 7
click at [214, 127] on icon "Новый" at bounding box center [212, 126] width 7 height 7
click at [201, 143] on p "Новый" at bounding box center [198, 142] width 16 height 7
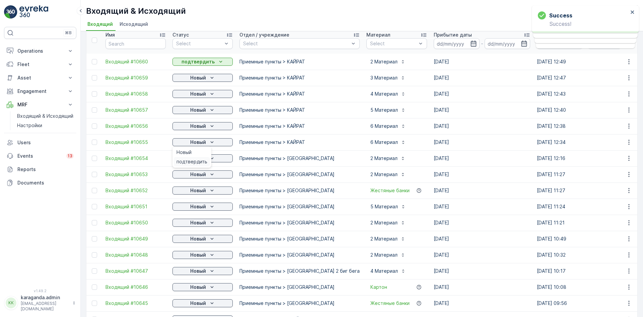
click at [197, 158] on span "подтвердить" at bounding box center [192, 161] width 31 height 7
click at [206, 159] on div "Новый" at bounding box center [202, 158] width 55 height 7
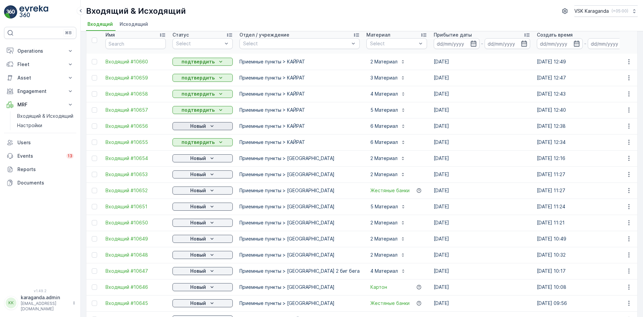
click at [215, 126] on icon "Новый" at bounding box center [212, 126] width 7 height 7
click at [192, 146] on span "подтвердить" at bounding box center [192, 145] width 31 height 7
click at [191, 156] on p "Новый" at bounding box center [198, 158] width 16 height 7
drag, startPoint x: 188, startPoint y: 178, endPoint x: 193, endPoint y: 179, distance: 5.8
click at [187, 179] on span "подтвердить" at bounding box center [192, 177] width 31 height 7
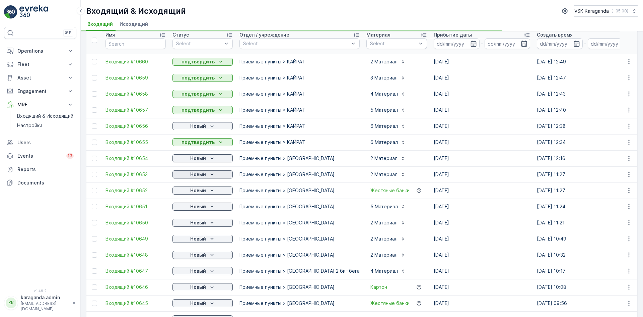
click at [196, 176] on p "Новый" at bounding box center [198, 174] width 16 height 7
click at [195, 191] on span "подтвердить" at bounding box center [192, 193] width 31 height 7
click at [203, 193] on p "Новый" at bounding box center [198, 190] width 16 height 7
click at [199, 211] on span "подтвердить" at bounding box center [192, 209] width 31 height 7
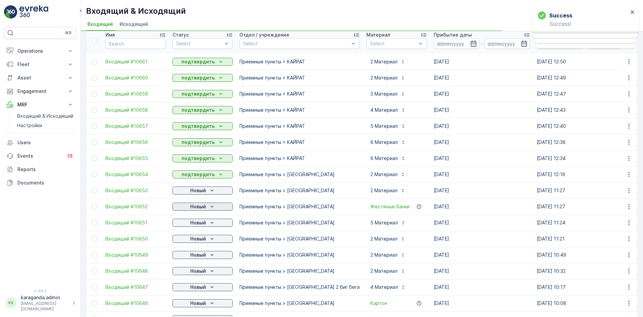
click at [198, 208] on p "Новый" at bounding box center [198, 206] width 16 height 7
click at [196, 224] on span "подтвердить" at bounding box center [192, 226] width 31 height 7
click at [203, 224] on p "Новый" at bounding box center [198, 222] width 16 height 7
click at [200, 239] on span "подтвердить" at bounding box center [192, 242] width 31 height 7
click at [199, 257] on span "подтвердить" at bounding box center [192, 258] width 31 height 7
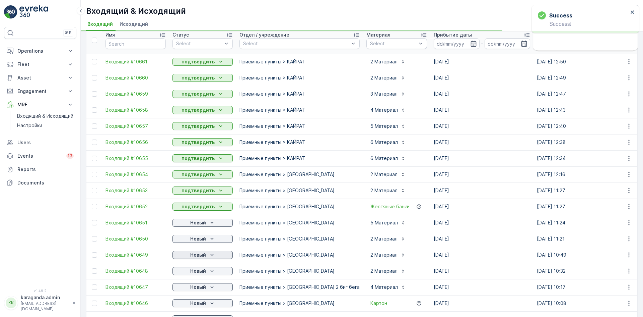
click at [204, 256] on p "Новый" at bounding box center [198, 254] width 16 height 7
click at [197, 271] on span "подтвердить" at bounding box center [192, 274] width 31 height 7
